Goal: Check status: Check status

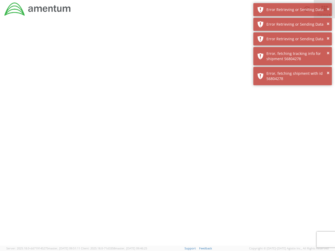
click at [167, 135] on div at bounding box center [167, 131] width 335 height 227
click at [292, 10] on div "Error Retrieving or Sending Data" at bounding box center [296, 9] width 61 height 5
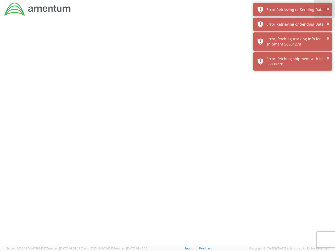
click at [292, 24] on div "Error Retrieving or Sending Data" at bounding box center [296, 24] width 61 height 5
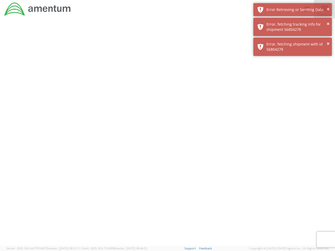
click at [292, 39] on div "× Error, fetching shipment with id 56804278" at bounding box center [292, 47] width 78 height 18
click at [292, 56] on div at bounding box center [167, 131] width 335 height 227
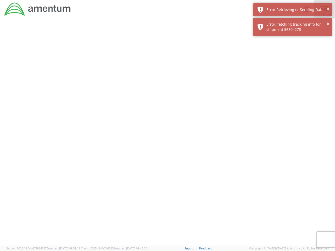
click at [292, 76] on div at bounding box center [167, 131] width 335 height 227
